Goal: Information Seeking & Learning: Learn about a topic

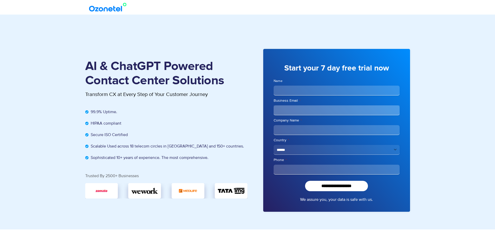
click at [109, 10] on img at bounding box center [109, 7] width 42 height 9
click at [111, 10] on img at bounding box center [109, 7] width 42 height 9
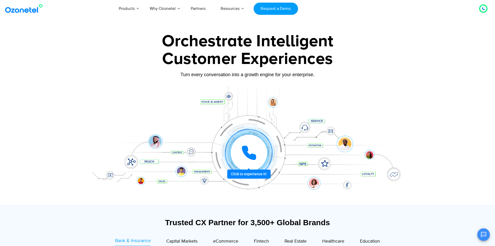
click at [249, 145] on icon at bounding box center [249, 153] width 16 height 16
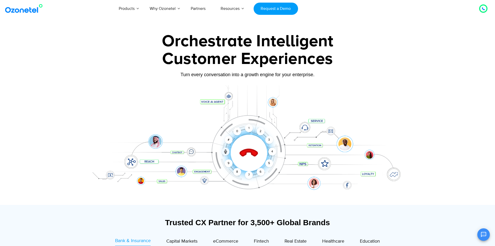
click at [246, 153] on icon at bounding box center [248, 153] width 18 height 18
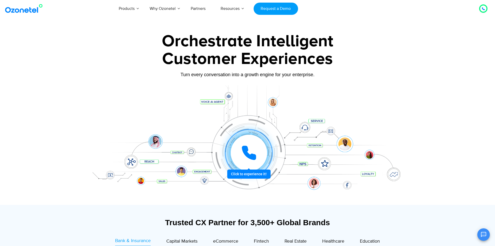
click at [253, 154] on icon at bounding box center [248, 152] width 13 height 13
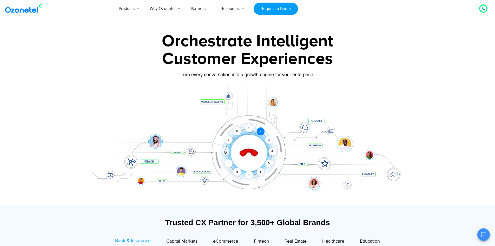
click at [258, 129] on div "2" at bounding box center [261, 131] width 8 height 8
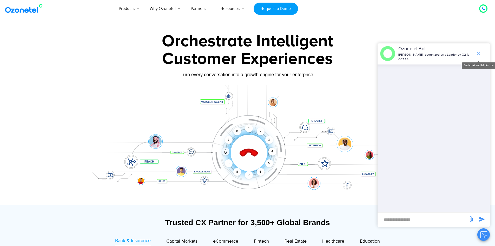
click at [478, 51] on icon "end chat or minimize" at bounding box center [478, 53] width 6 height 6
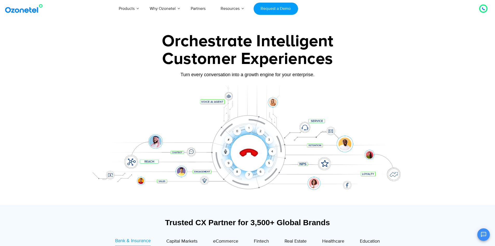
drag, startPoint x: 256, startPoint y: 155, endPoint x: 253, endPoint y: 156, distance: 2.6
click at [254, 156] on icon at bounding box center [248, 153] width 18 height 18
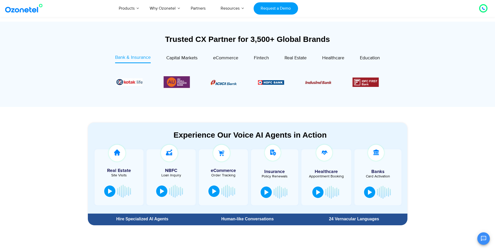
scroll to position [218, 0]
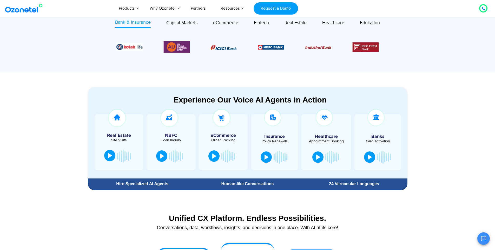
drag, startPoint x: 100, startPoint y: 153, endPoint x: 115, endPoint y: 158, distance: 15.4
click at [100, 153] on div at bounding box center [119, 156] width 44 height 16
click at [116, 158] on div at bounding box center [118, 156] width 33 height 16
click at [110, 158] on div at bounding box center [110, 155] width 4 height 5
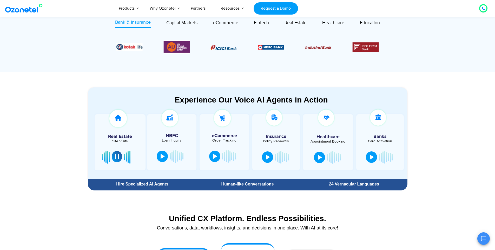
click at [115, 157] on div at bounding box center [117, 156] width 4 height 5
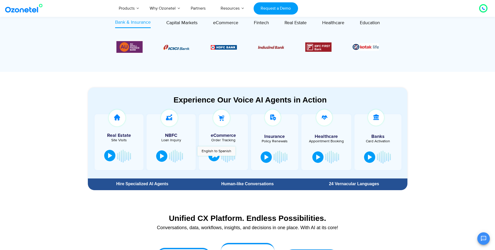
click at [215, 158] on button at bounding box center [213, 155] width 11 height 11
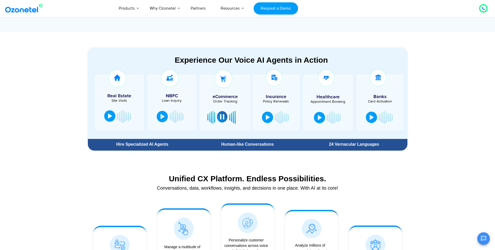
scroll to position [280, 0]
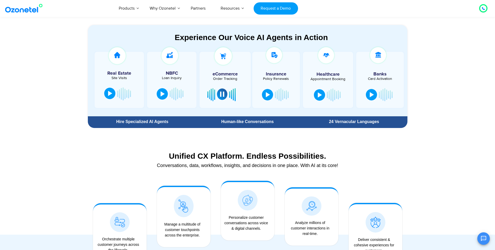
click at [222, 93] on div at bounding box center [222, 93] width 4 height 5
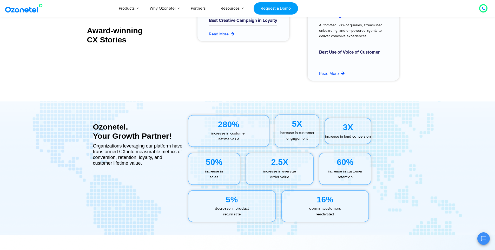
scroll to position [2275, 0]
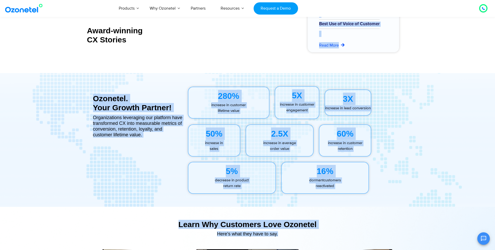
drag, startPoint x: 9, startPoint y: 70, endPoint x: 496, endPoint y: 234, distance: 514.0
click at [361, 227] on div "Learn Why Customers Love Ozonetel​" at bounding box center [247, 223] width 314 height 9
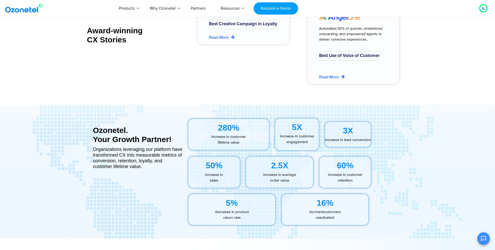
scroll to position [2244, 0]
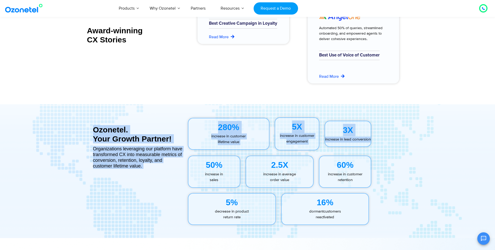
drag, startPoint x: 400, startPoint y: 130, endPoint x: 438, endPoint y: 164, distance: 51.7
click at [459, 162] on section "Ozonetel. Your Growth Partner! Organizations leveraging our platform have trans…" at bounding box center [247, 170] width 495 height 133
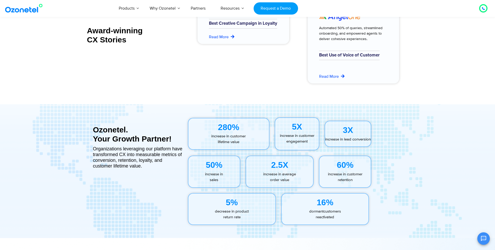
click at [401, 162] on div at bounding box center [390, 171] width 33 height 37
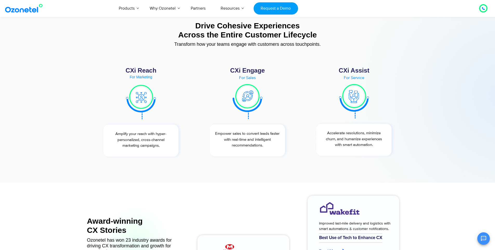
scroll to position [1901, 0]
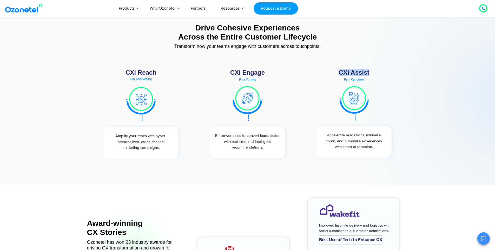
drag, startPoint x: 338, startPoint y: 72, endPoint x: 371, endPoint y: 71, distance: 33.5
click at [371, 71] on div "CXi Assist" at bounding box center [354, 72] width 86 height 6
click at [361, 73] on div "CXi Assist" at bounding box center [354, 72] width 86 height 6
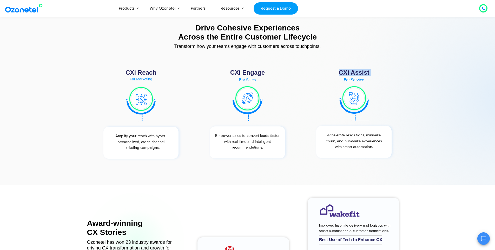
click at [355, 73] on div "CXi Assist" at bounding box center [354, 72] width 86 height 6
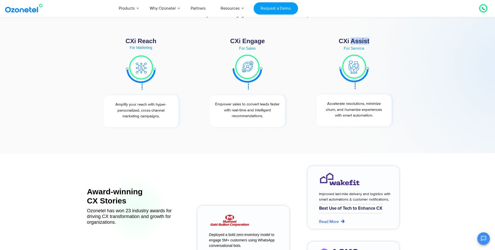
scroll to position [1994, 0]
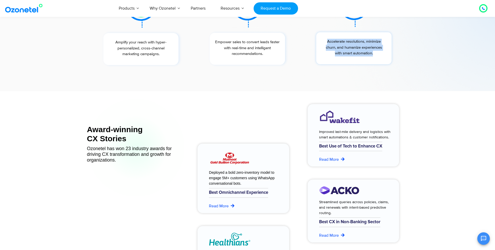
drag, startPoint x: 326, startPoint y: 41, endPoint x: 383, endPoint y: 64, distance: 61.3
click at [388, 62] on div "Accelerate resolutions, minimize churn, and humanize experiences with smart aut…" at bounding box center [353, 48] width 75 height 32
click at [374, 65] on div "CXi Assist For Service Accelerate resolutions, minimize churn, and humanize exp…" at bounding box center [353, 20] width 91 height 94
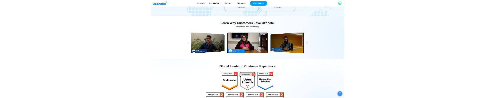
scroll to position [2431, 0]
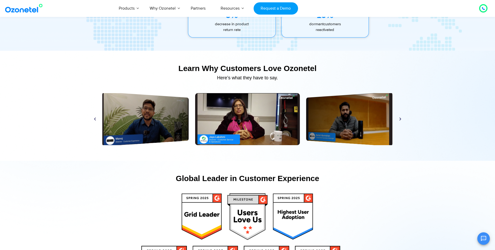
click at [399, 119] on icon "Next slide" at bounding box center [400, 119] width 4 height 4
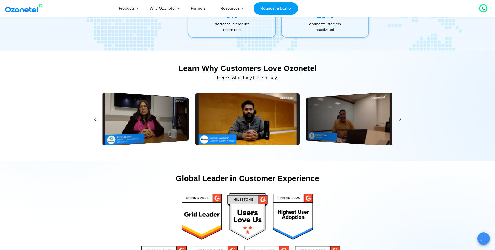
click at [399, 119] on icon "Next slide" at bounding box center [400, 119] width 4 height 4
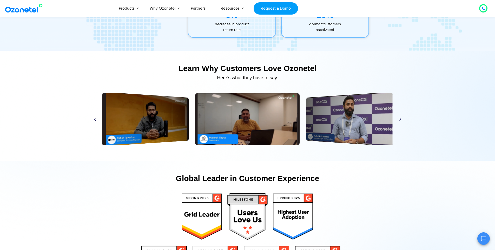
click at [399, 119] on icon "Next slide" at bounding box center [400, 119] width 4 height 4
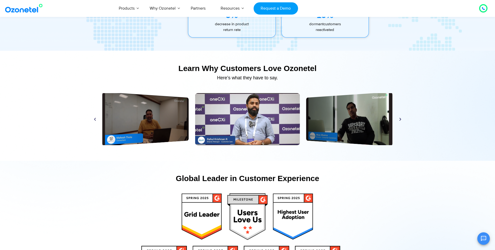
click at [399, 119] on icon "Next slide" at bounding box center [400, 119] width 4 height 4
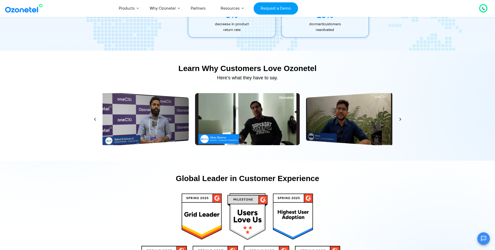
click at [400, 119] on icon "Next slide" at bounding box center [400, 119] width 4 height 4
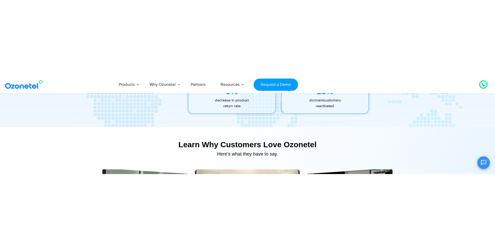
scroll to position [2493, 0]
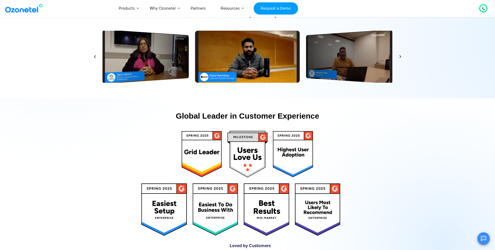
click at [400, 55] on icon "Next slide" at bounding box center [400, 57] width 4 height 4
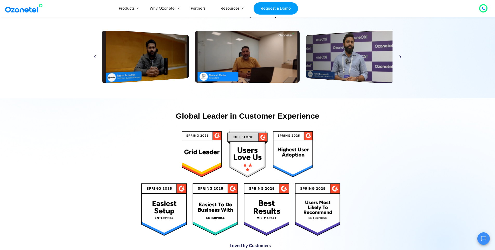
click at [401, 55] on icon "Next slide" at bounding box center [400, 57] width 4 height 4
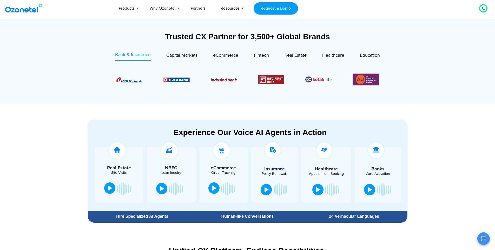
scroll to position [187, 0]
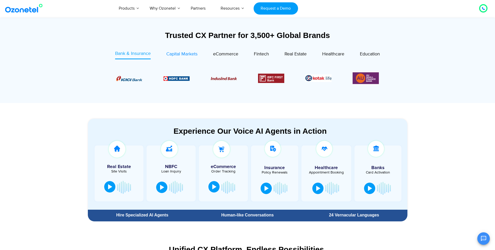
click at [171, 51] on div "Capital Markets" at bounding box center [181, 54] width 31 height 7
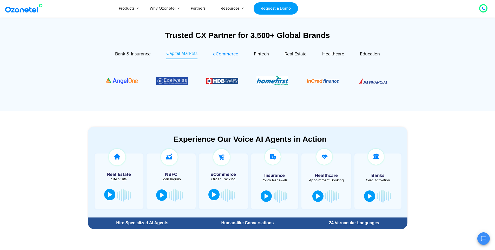
click at [221, 54] on span "eCommerce" at bounding box center [225, 54] width 25 height 6
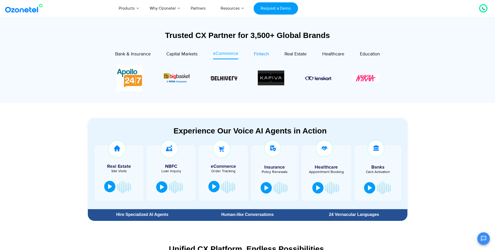
click at [264, 54] on span "Fintech" at bounding box center [261, 54] width 15 height 6
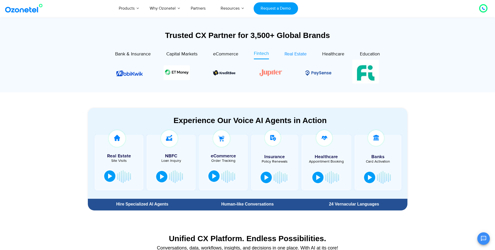
click at [293, 57] on span "Real Estate" at bounding box center [295, 54] width 22 height 6
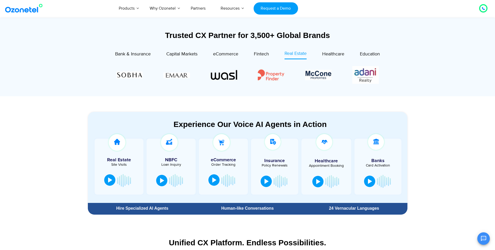
click at [345, 56] on div "Education" at bounding box center [362, 54] width 36 height 9
click at [338, 52] on span "Healthcare" at bounding box center [333, 54] width 22 height 6
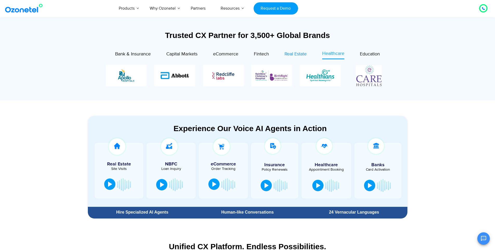
click at [306, 55] on span "Real Estate" at bounding box center [295, 54] width 22 height 6
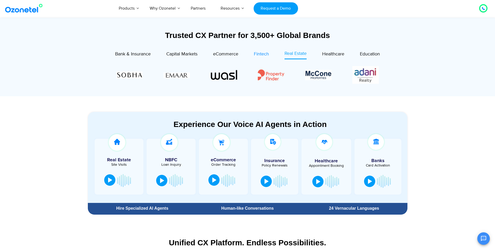
click at [257, 54] on span "Fintech" at bounding box center [261, 54] width 15 height 6
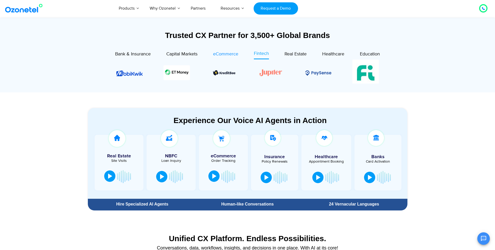
click at [226, 55] on span "eCommerce" at bounding box center [225, 54] width 25 height 6
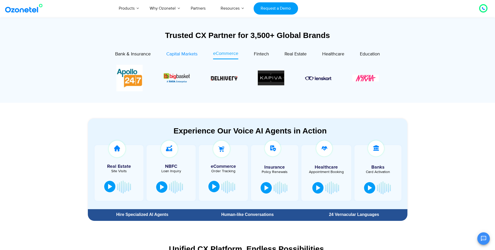
click at [187, 52] on span "Capital Markets" at bounding box center [181, 54] width 31 height 6
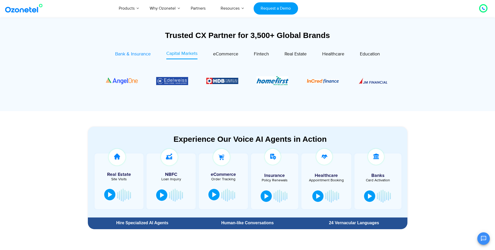
click at [145, 57] on div "Bank & Insurance" at bounding box center [133, 54] width 36 height 7
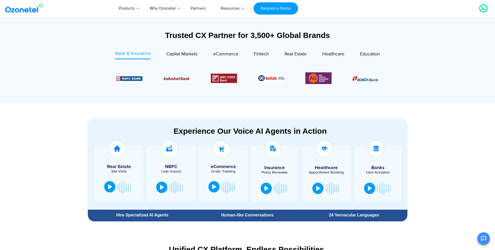
click at [214, 187] on div at bounding box center [214, 186] width 4 height 5
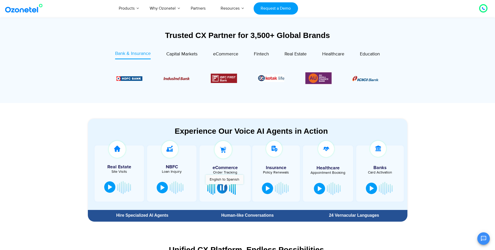
click at [224, 186] on button at bounding box center [222, 187] width 10 height 11
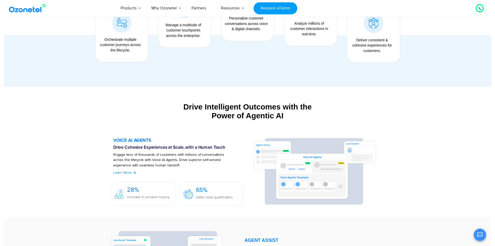
scroll to position [0, 0]
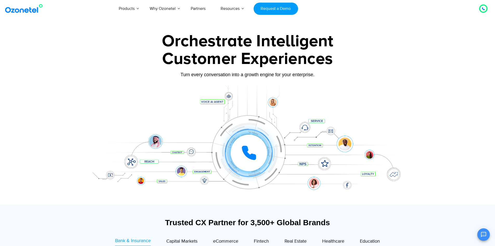
click at [482, 8] on icon at bounding box center [483, 9] width 3 height 3
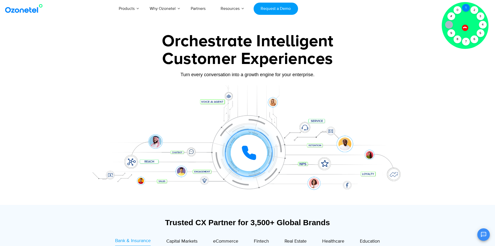
click at [467, 9] on div "1" at bounding box center [466, 8] width 8 height 8
click at [465, 29] on icon at bounding box center [465, 27] width 4 height 4
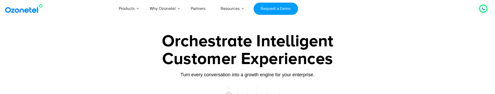
click at [398, 56] on div "Customer Experiences" at bounding box center [247, 58] width 325 height 25
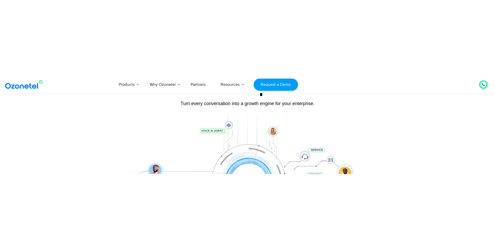
scroll to position [93, 0]
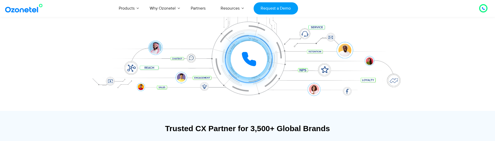
click at [247, 56] on icon at bounding box center [248, 59] width 13 height 13
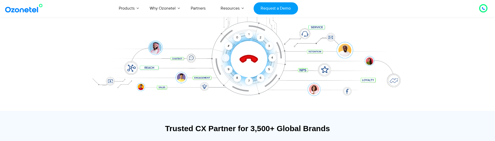
click at [227, 58] on icon at bounding box center [225, 58] width 4 height 4
click at [254, 61] on icon at bounding box center [248, 59] width 18 height 18
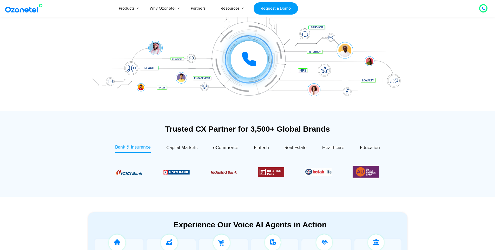
click at [404, 84] on div "Click to experience it! Call ended 1 2 3 4 5 6 7 8 9 # 0" at bounding box center [247, 49] width 325 height 88
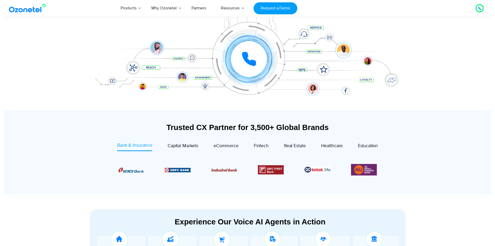
scroll to position [0, 0]
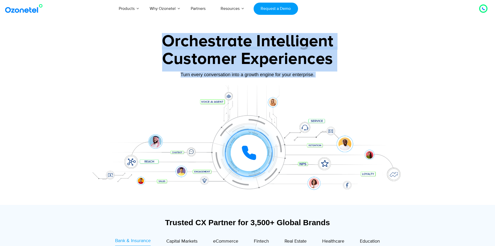
drag, startPoint x: 394, startPoint y: 177, endPoint x: 418, endPoint y: 138, distance: 45.6
click at [420, 139] on section "Orchestrate Intelligent Customer Experiences Turn every conversation into a gro…" at bounding box center [247, 116] width 495 height 177
click at [383, 140] on div "Click to experience it! Call ended 1 2 3 4 5 6 7 8 9 # 0" at bounding box center [249, 142] width 322 height 21
